Goal: Information Seeking & Learning: Learn about a topic

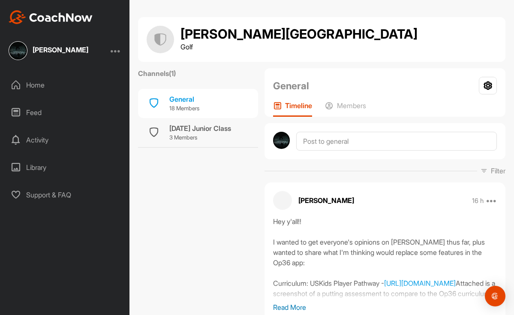
click at [33, 84] on div "Home" at bounding box center [65, 84] width 121 height 21
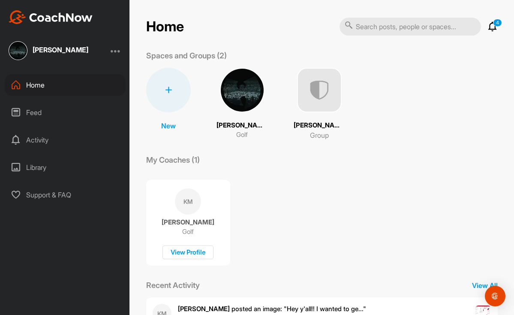
click at [42, 48] on div "[PERSON_NAME]" at bounding box center [61, 49] width 56 height 7
click at [18, 55] on img at bounding box center [18, 50] width 19 height 19
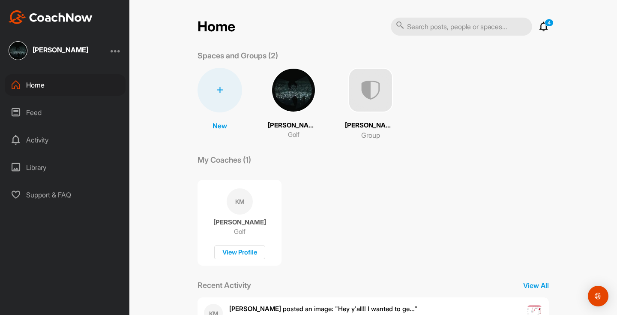
click at [33, 134] on div "Activity" at bounding box center [65, 139] width 121 height 21
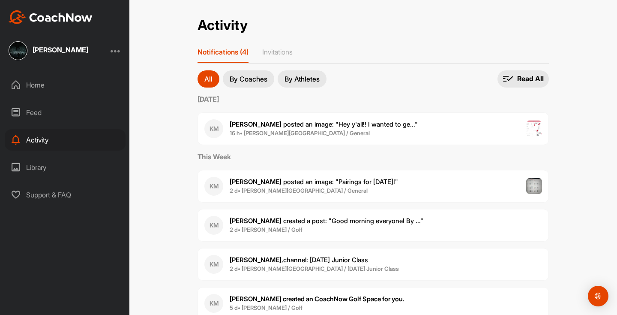
click at [375, 126] on span "Kevin M. posted an image : " Hey y'all!! I wanted to ge... "" at bounding box center [324, 124] width 188 height 8
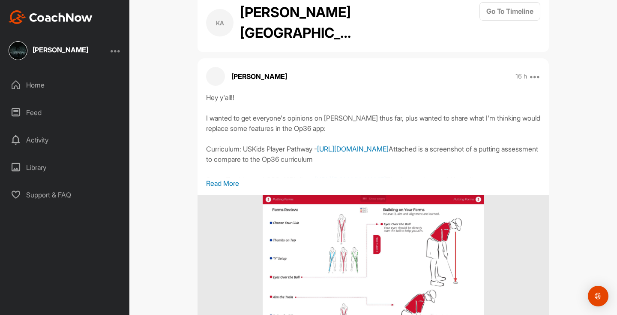
scroll to position [25, 0]
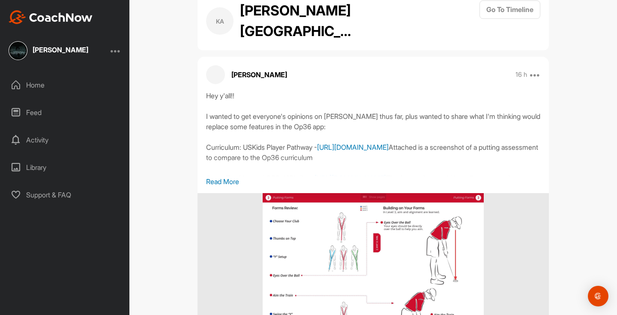
click at [389, 150] on link "[URL][DOMAIN_NAME]" at bounding box center [353, 147] width 72 height 9
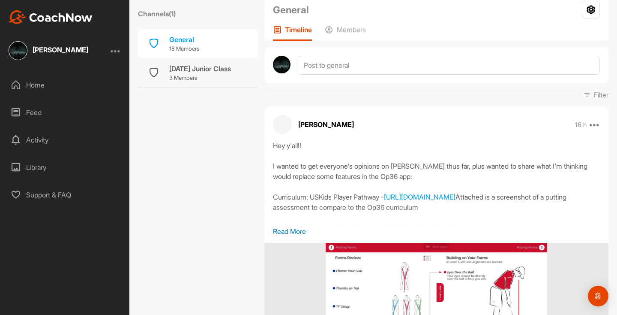
scroll to position [80, 0]
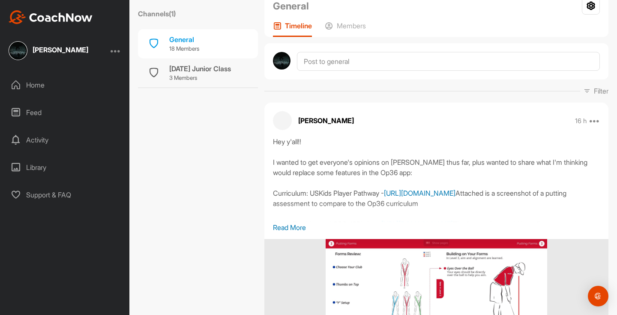
click at [413, 193] on link "[URL][DOMAIN_NAME]" at bounding box center [420, 193] width 72 height 9
